Goal: Entertainment & Leisure: Consume media (video, audio)

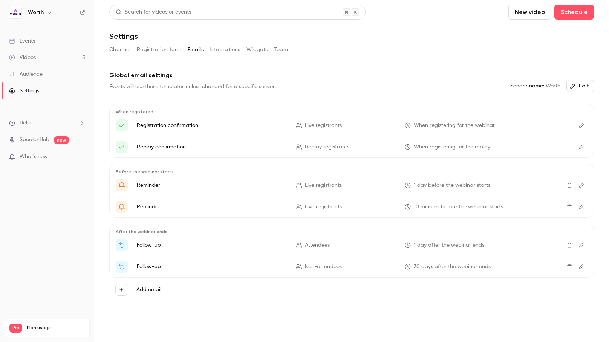
click at [37, 53] on link "Videos 5" at bounding box center [47, 57] width 94 height 17
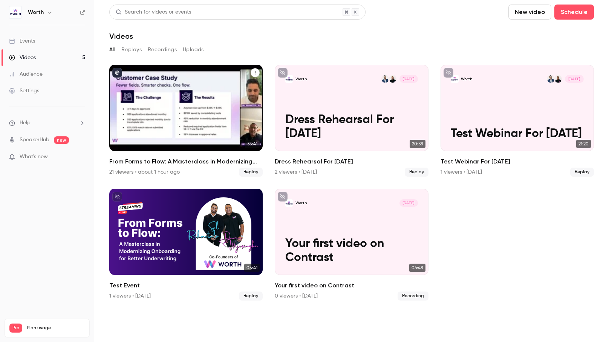
click at [256, 72] on icon "From Forms to Flow: A Masterclass in Modernizing Onboarding for Better Underwri…" at bounding box center [255, 73] width 5 height 5
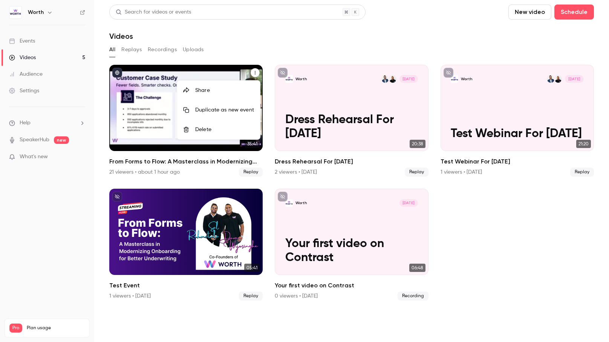
click at [260, 44] on div at bounding box center [304, 171] width 609 height 342
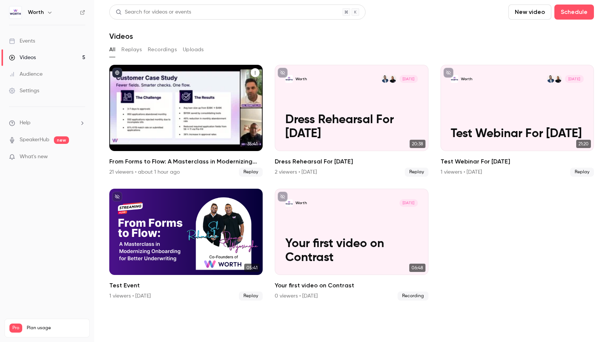
click at [203, 129] on div "From Forms to Flow: A Masterclass in Modernizing Onboarding for Better Underwri…" at bounding box center [185, 108] width 153 height 86
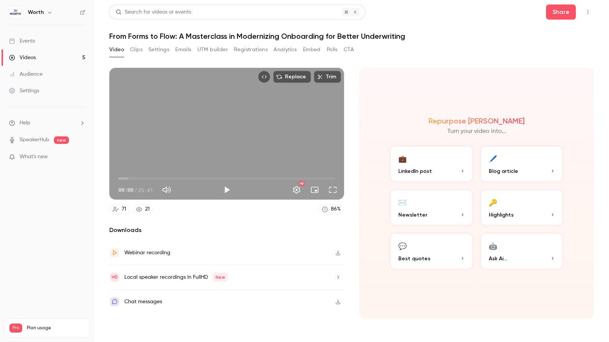
click at [339, 254] on icon "button" at bounding box center [338, 252] width 6 height 5
click at [339, 277] on icon "button" at bounding box center [338, 277] width 6 height 5
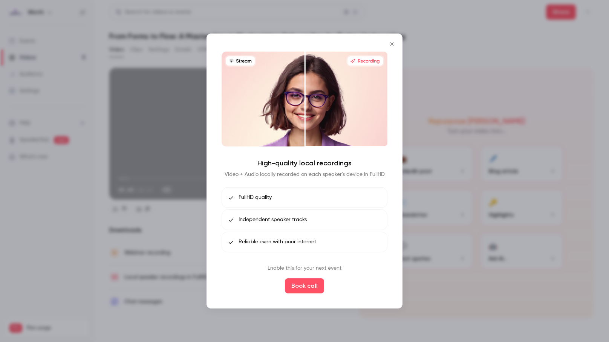
click at [394, 44] on icon "Close" at bounding box center [392, 44] width 9 height 6
